Goal: Transaction & Acquisition: Purchase product/service

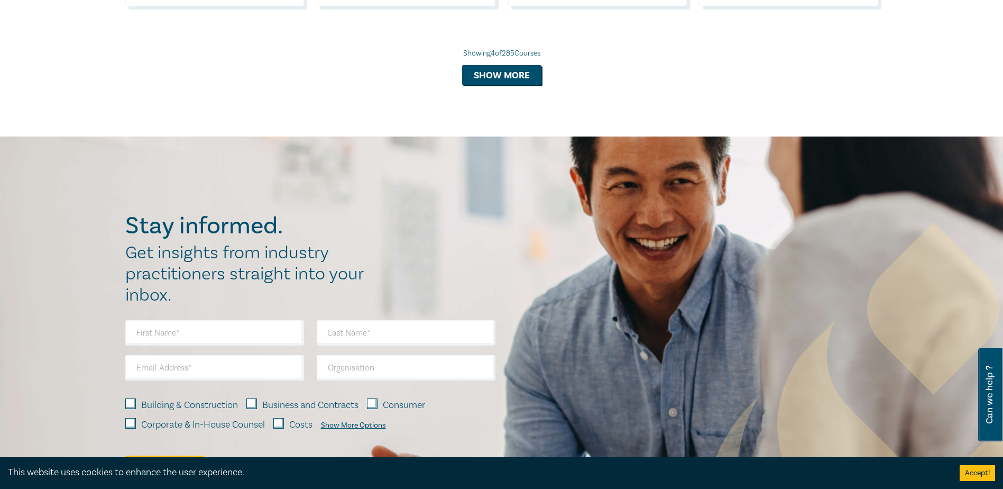
scroll to position [1005, 0]
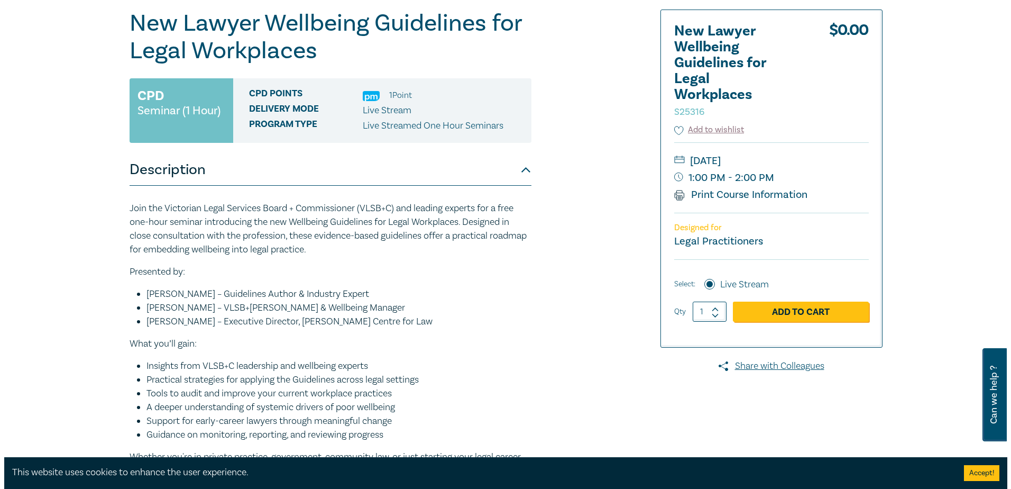
scroll to position [159, 0]
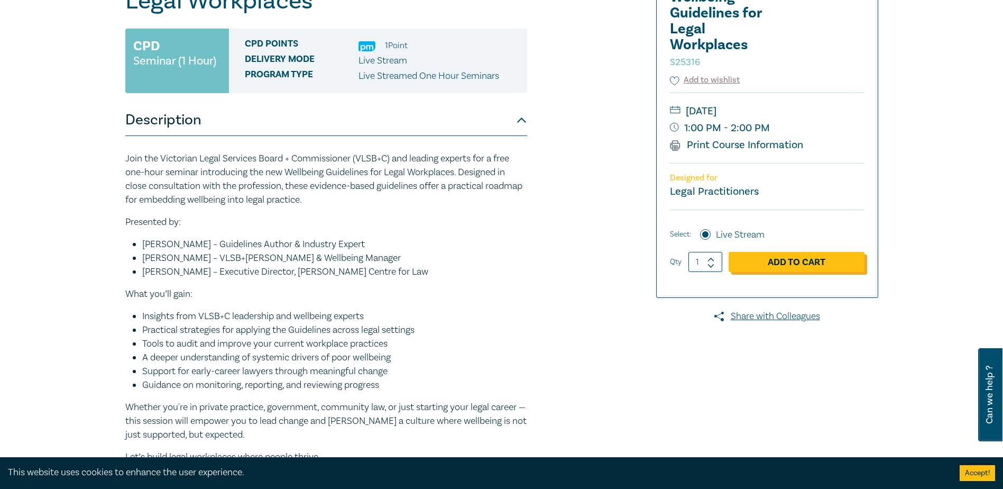
click at [819, 260] on link "Add to Cart" at bounding box center [797, 262] width 136 height 20
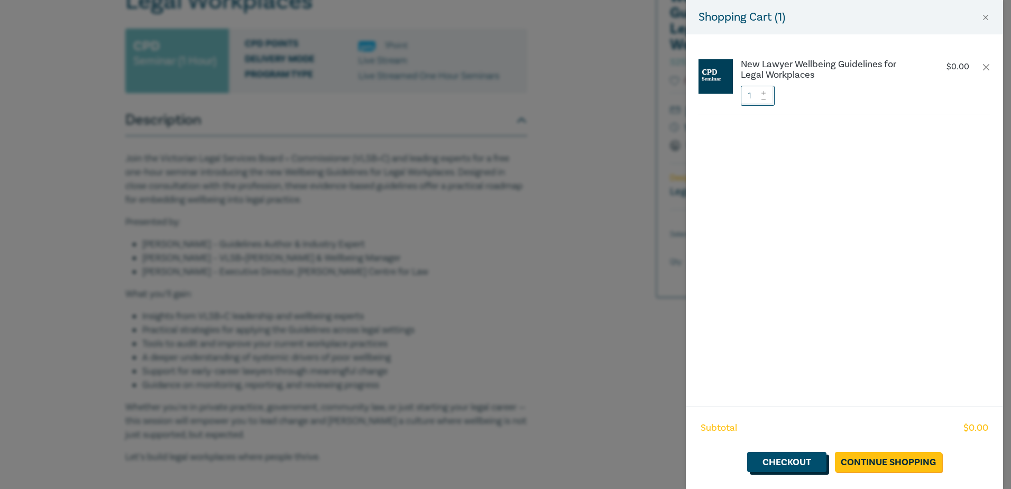
click at [790, 468] on link "Checkout" at bounding box center [786, 462] width 79 height 20
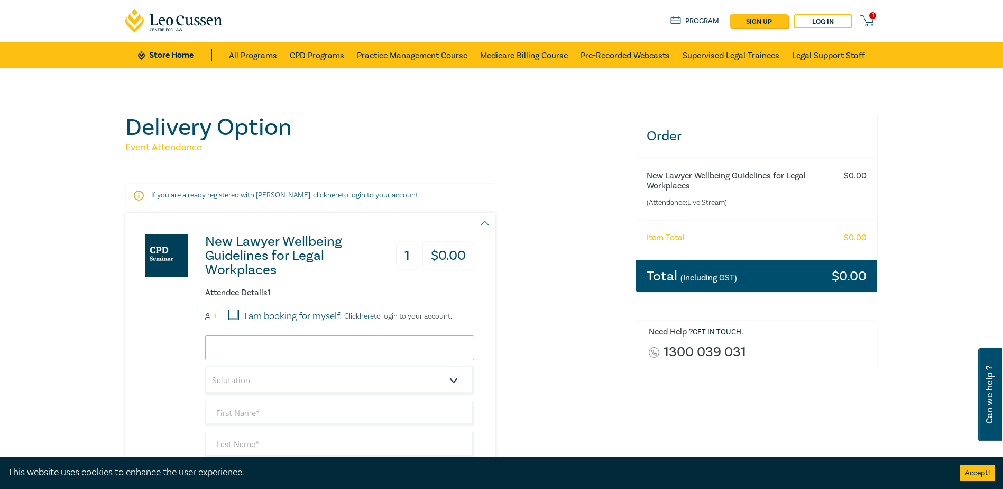
click at [326, 351] on input "email" at bounding box center [339, 347] width 269 height 25
type input "sangeeta.thaker@keypointlaw.com.au"
type input "Sangeeta"
type input "Thaker"
type input "Sangeeta Thaker, Keypoint Law"
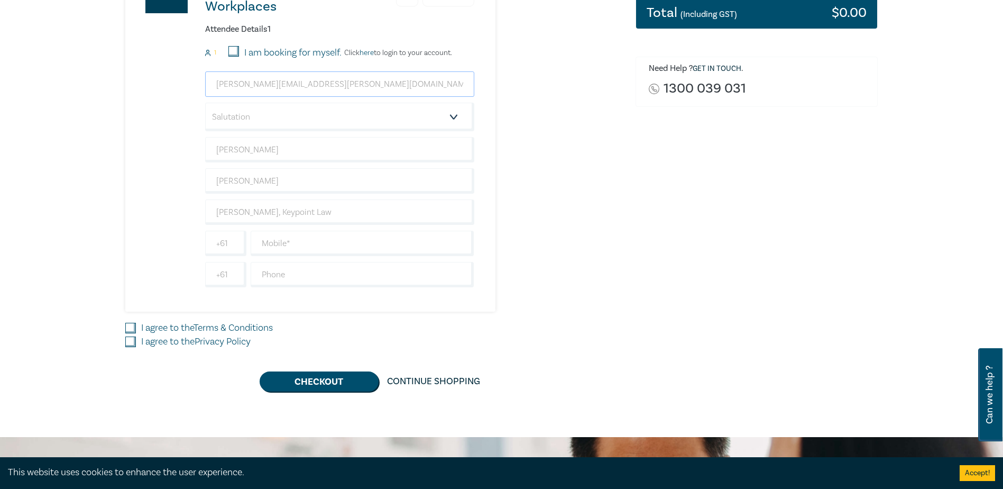
scroll to position [264, 0]
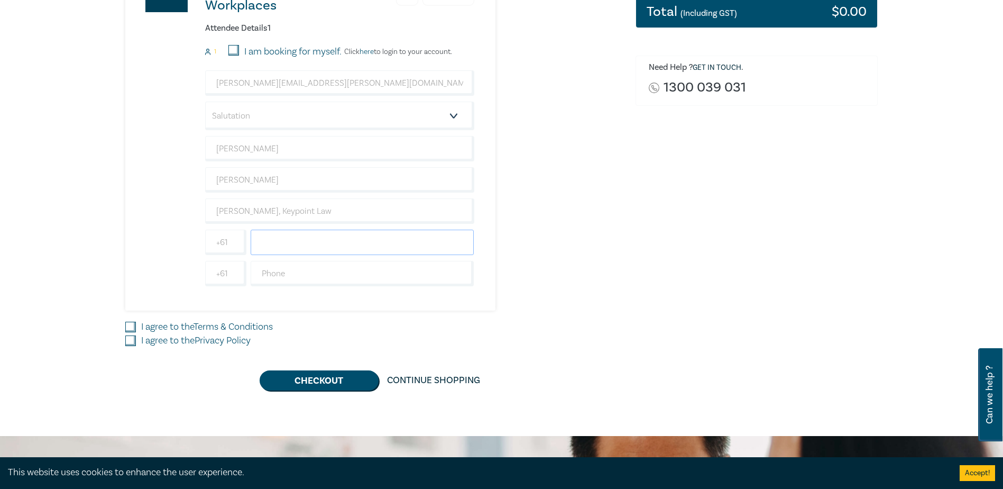
click at [312, 242] on input "text" at bounding box center [363, 242] width 224 height 25
click at [265, 244] on input "0429985054" at bounding box center [363, 242] width 224 height 25
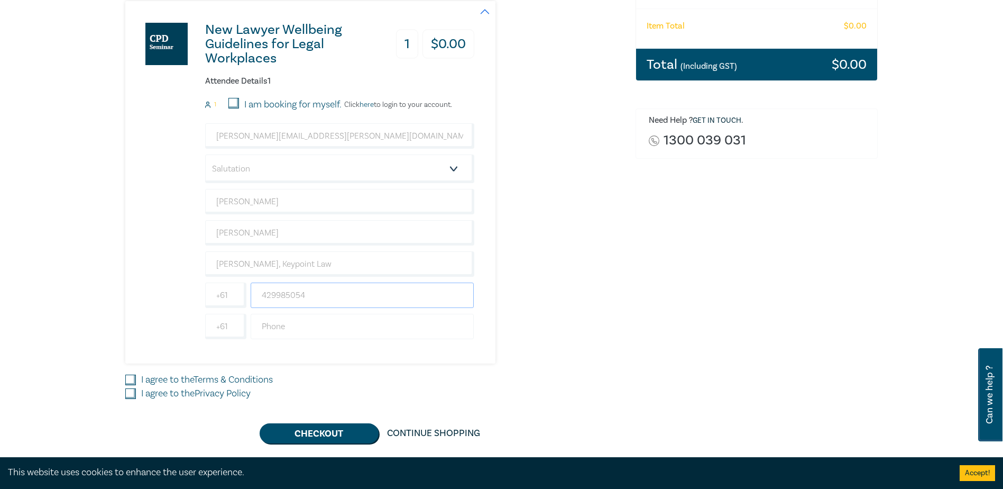
type input "429985054"
click at [270, 329] on input "text" at bounding box center [363, 326] width 224 height 25
click at [751, 312] on div "Order New Lawyer Wellbeing Guidelines for Legal Workplaces (Attendance: Live St…" at bounding box center [756, 172] width 255 height 541
click at [128, 376] on input "I agree to the Terms & Conditions" at bounding box center [130, 380] width 11 height 11
checkbox input "true"
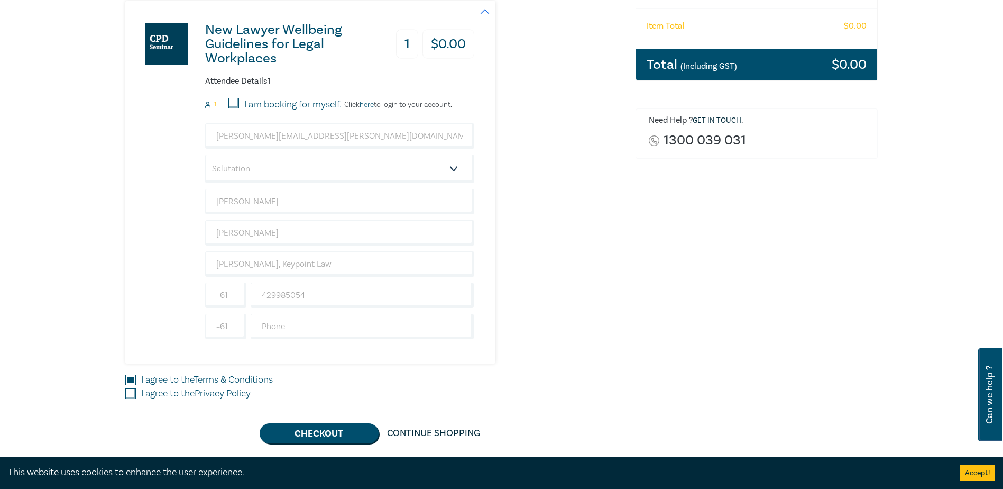
click at [129, 396] on input "I agree to the Privacy Policy" at bounding box center [130, 393] width 11 height 11
checkbox input "true"
click at [329, 428] on button "Checkout" at bounding box center [319, 433] width 119 height 20
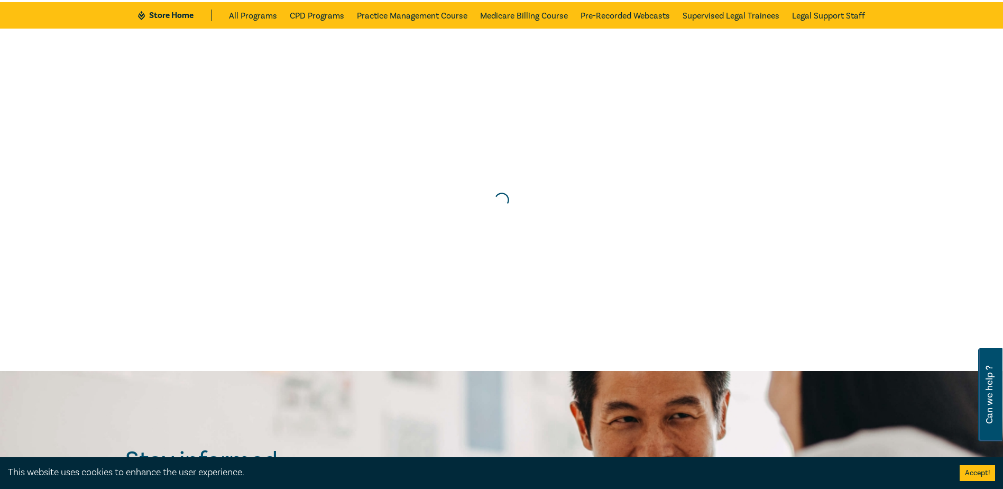
scroll to position [0, 0]
